Goal: Transaction & Acquisition: Purchase product/service

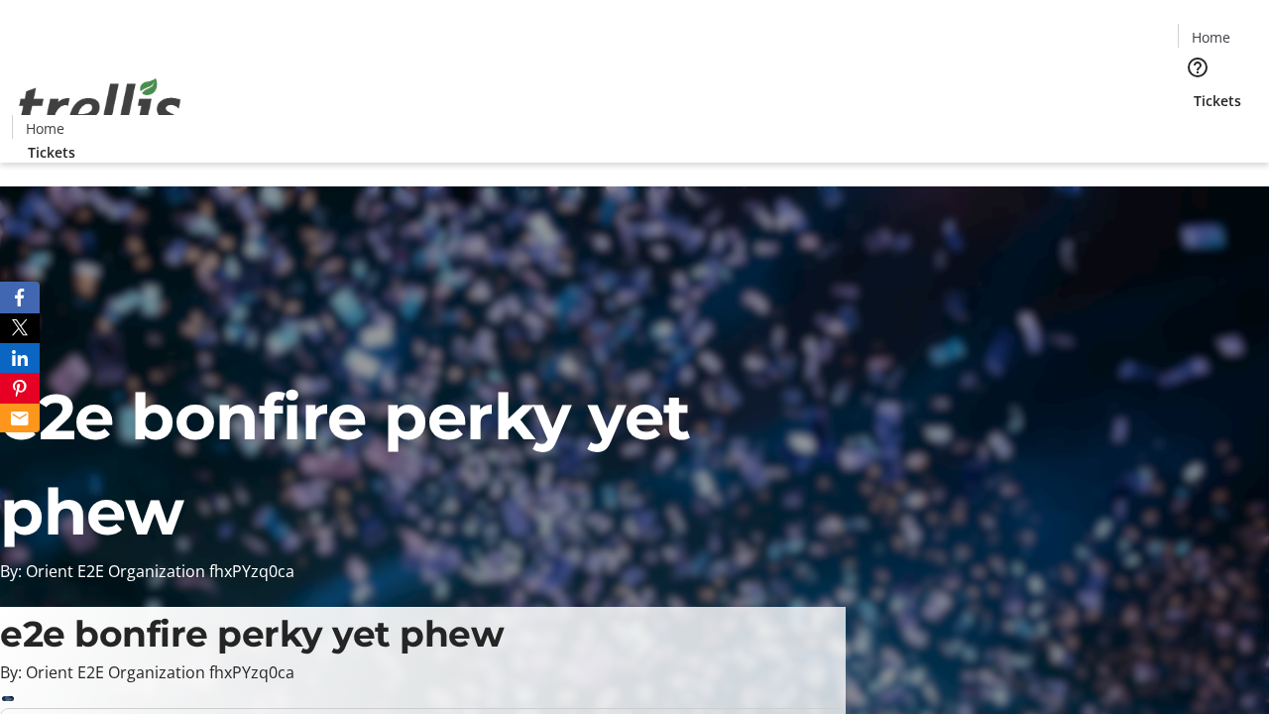
click at [1194, 90] on span "Tickets" at bounding box center [1218, 100] width 48 height 21
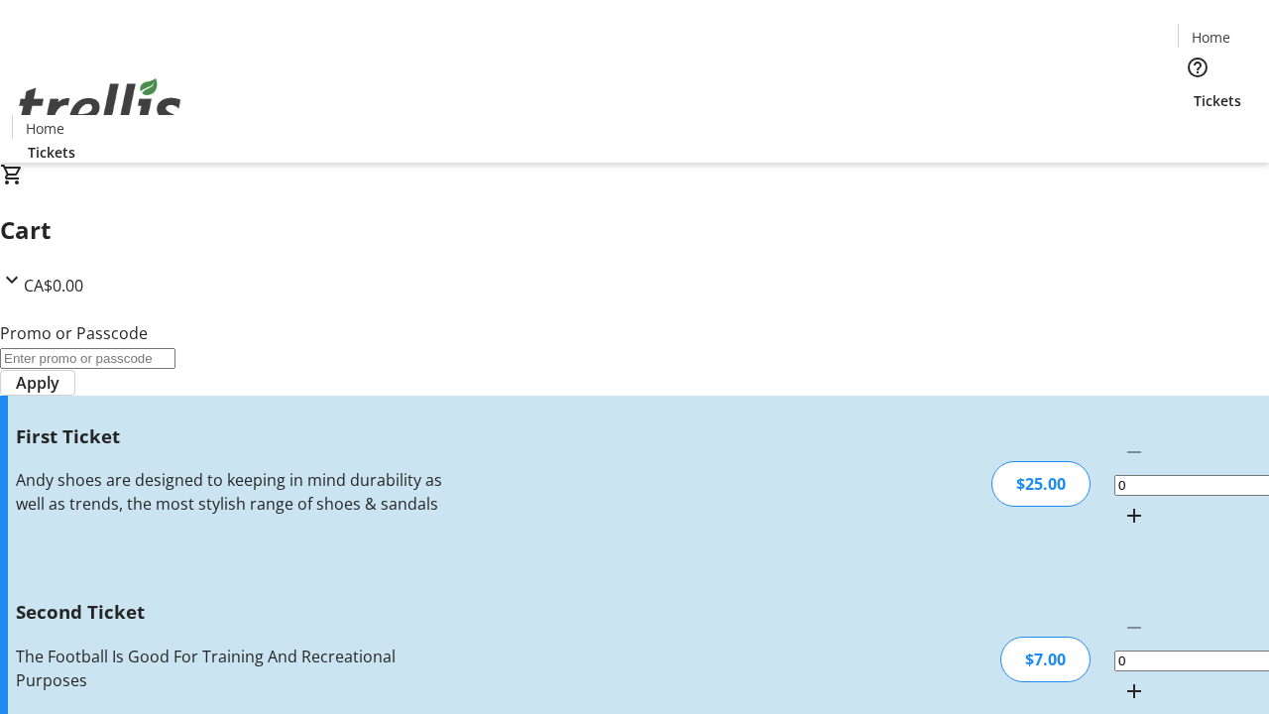
click at [1123, 504] on mat-icon "Increment by one" at bounding box center [1135, 516] width 24 height 24
type input "1"
click at [1123, 679] on mat-icon "Increment by one" at bounding box center [1135, 691] width 24 height 24
type input "2"
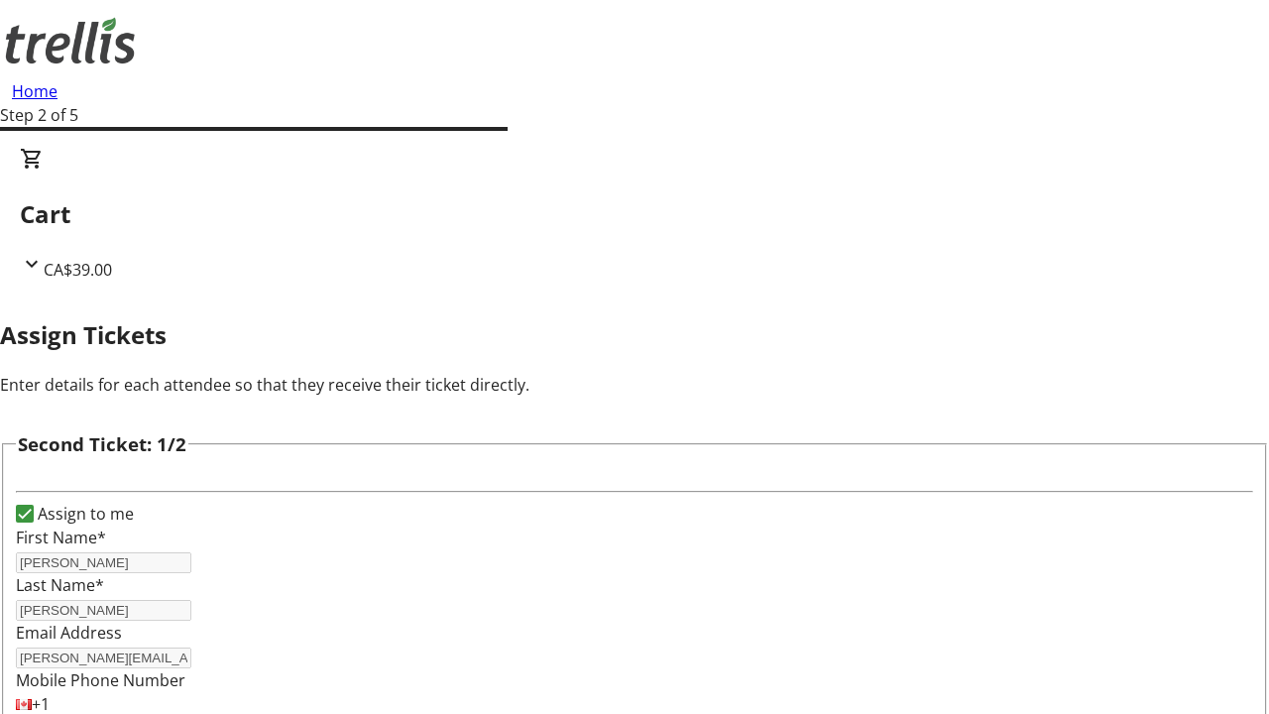
type input "Napoleon"
type input "[PERSON_NAME]"
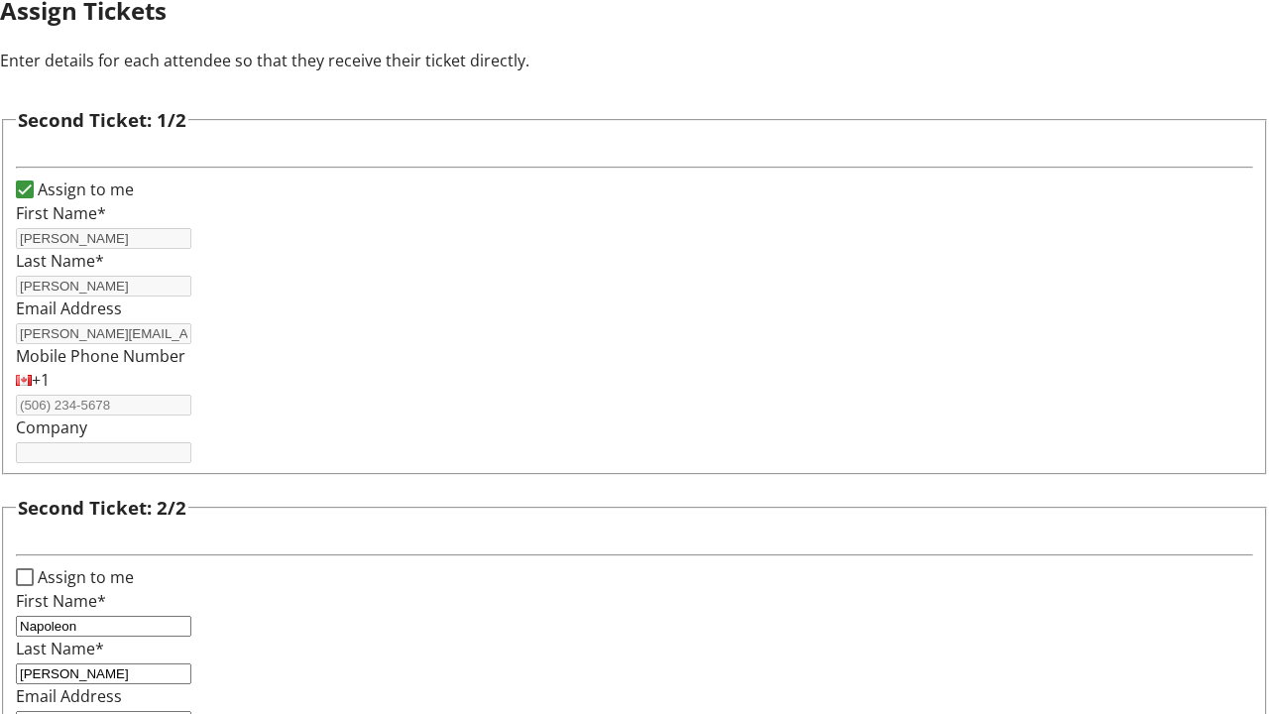
type input "[EMAIL_ADDRESS][DOMAIN_NAME]"
